Goal: Book appointment/travel/reservation

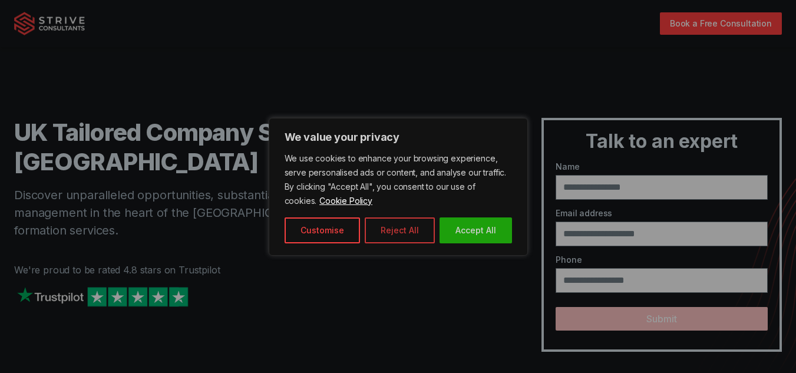
click at [403, 223] on button "Reject All" at bounding box center [400, 230] width 70 height 26
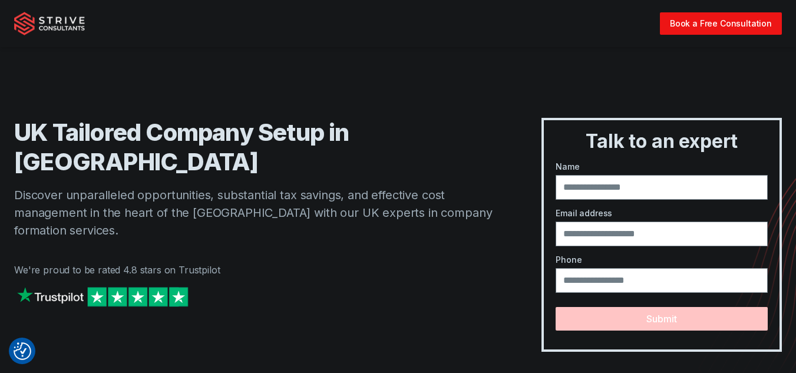
click at [718, 19] on link "Book a Free Consultation" at bounding box center [721, 23] width 122 height 22
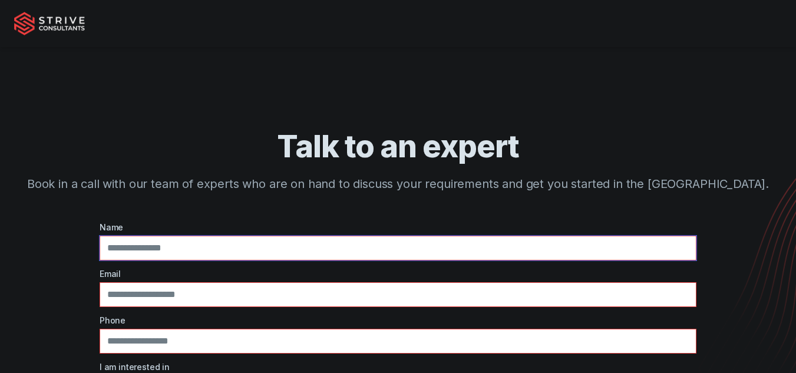
click at [348, 238] on input "text" at bounding box center [398, 248] width 597 height 25
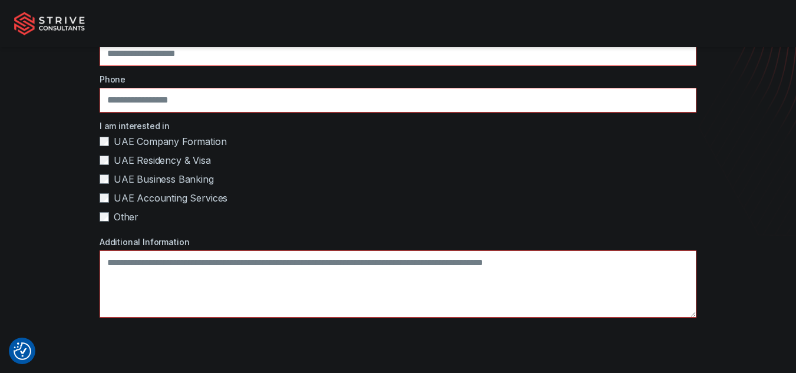
scroll to position [243, 0]
